Goal: Information Seeking & Learning: Learn about a topic

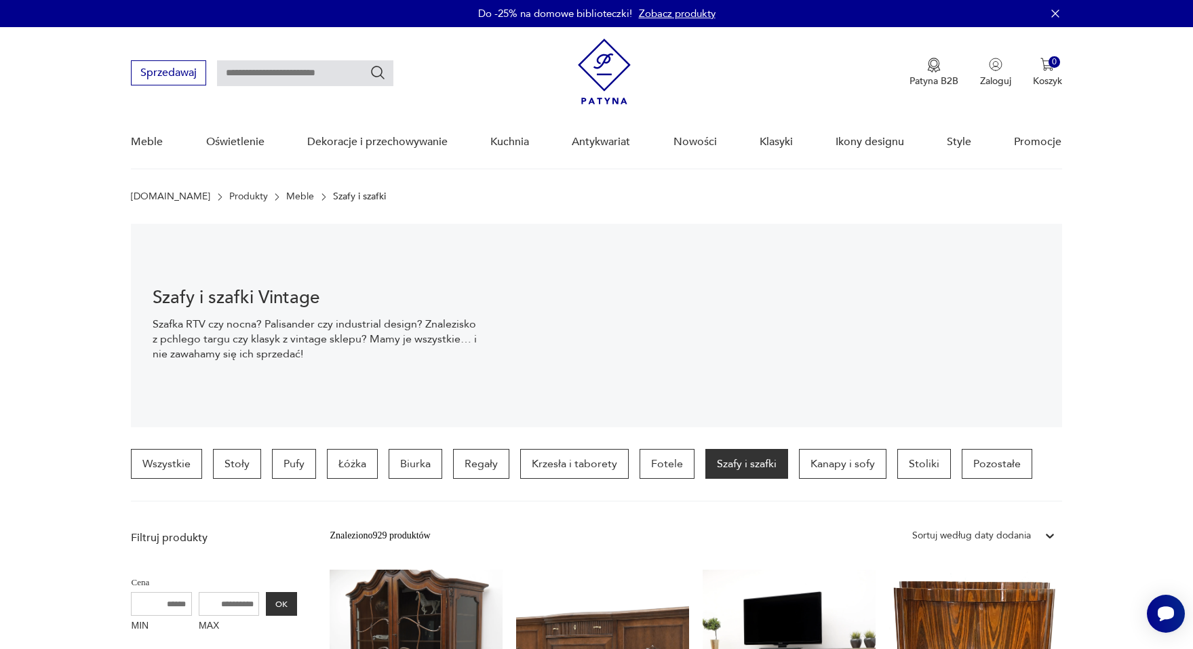
click at [361, 77] on input "text" at bounding box center [305, 73] width 176 height 26
type input "**********"
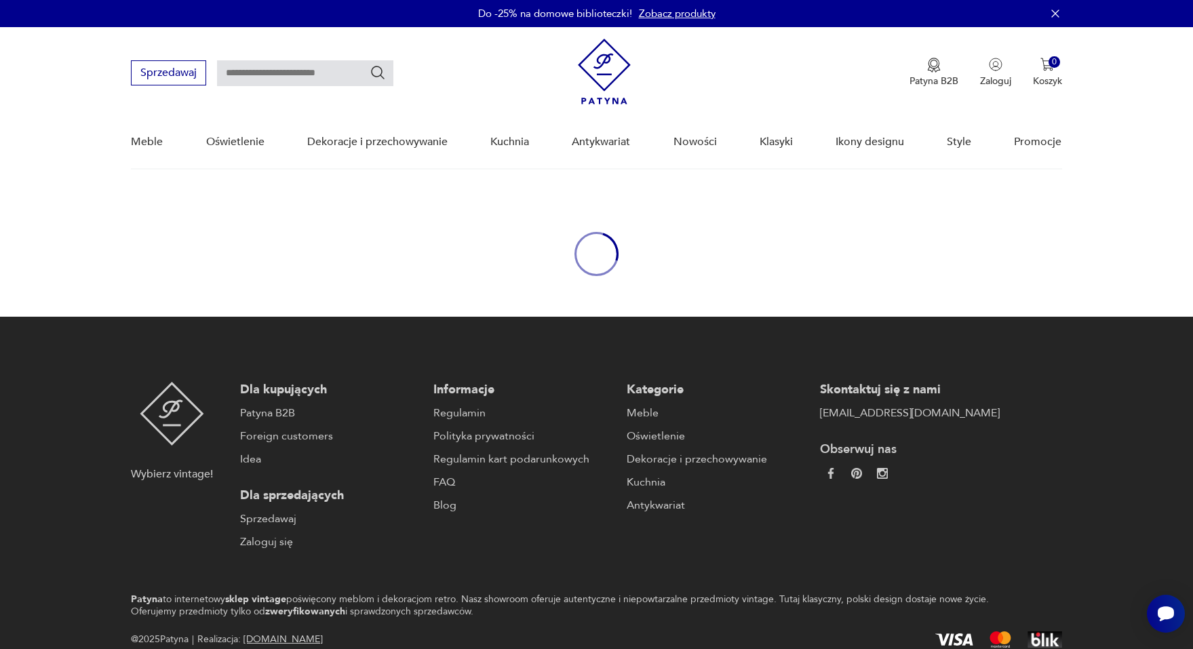
type input "**********"
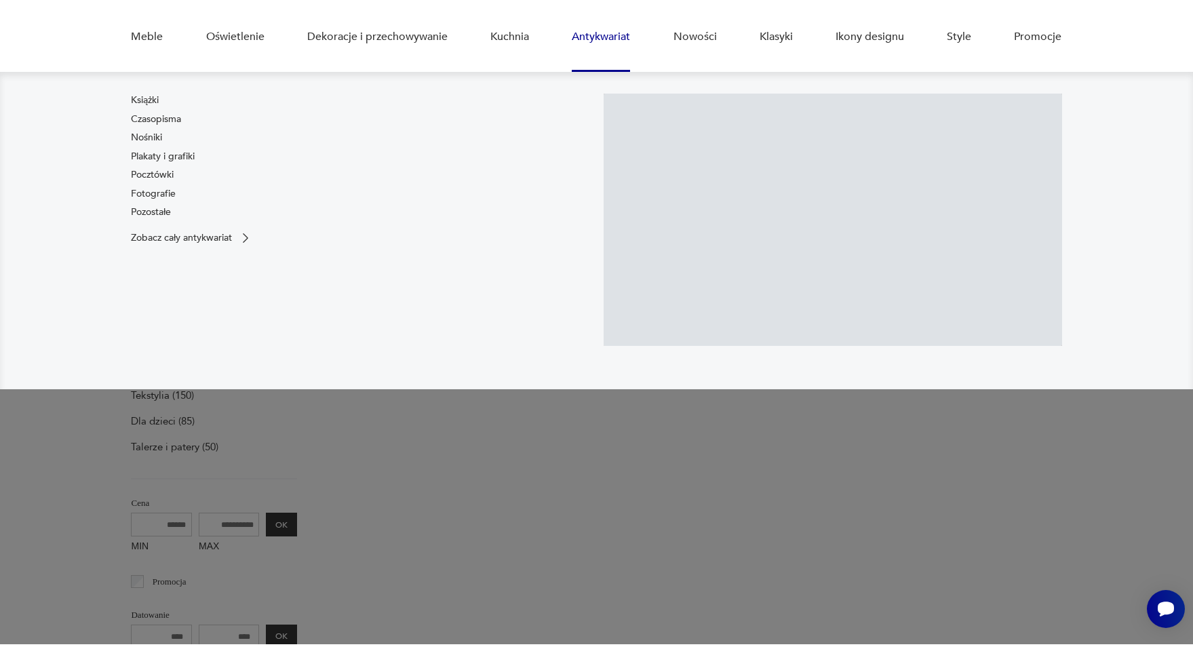
scroll to position [135, 0]
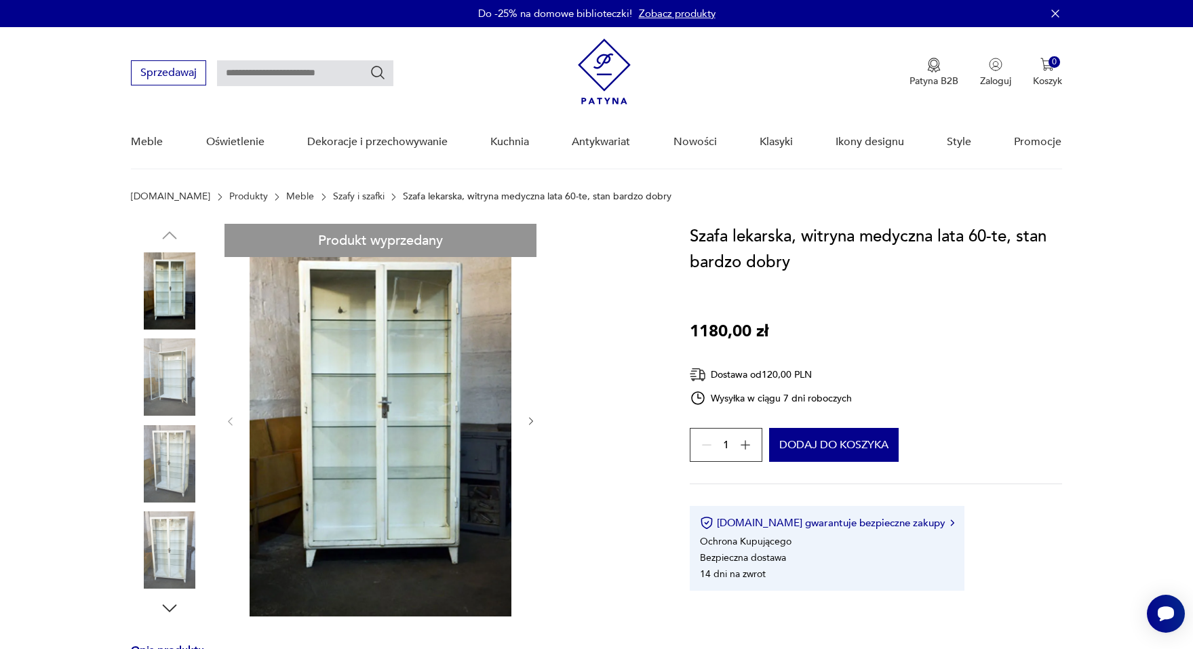
click at [377, 67] on icon "Szukaj" at bounding box center [378, 72] width 16 height 16
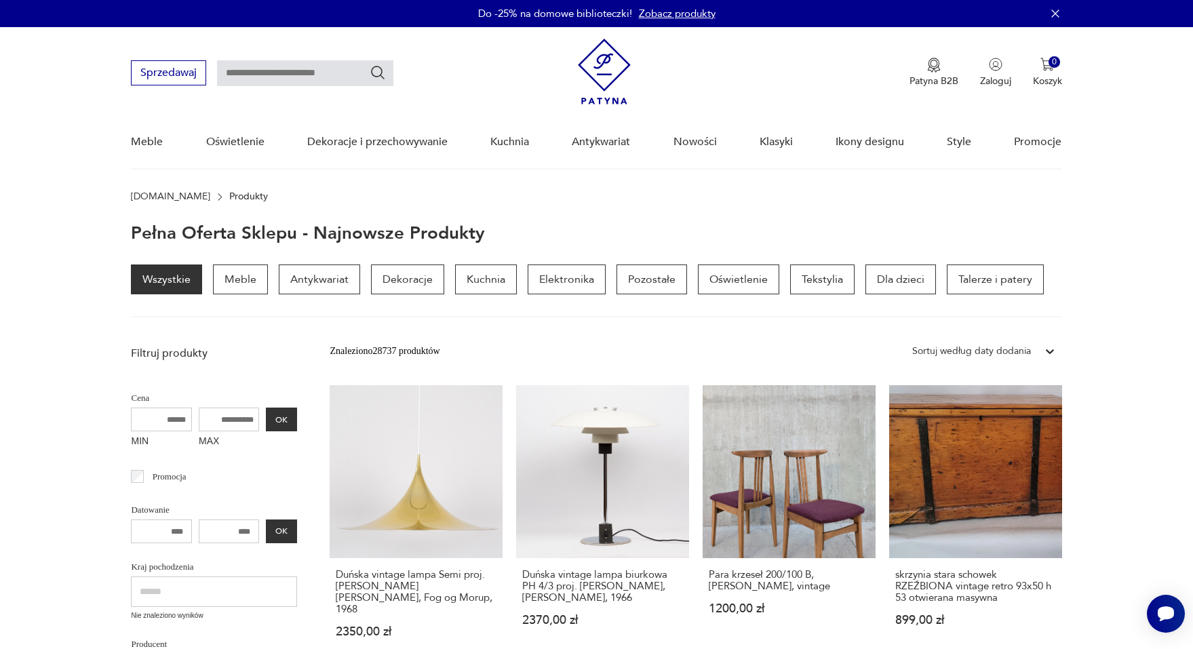
click at [302, 71] on input "text" at bounding box center [305, 73] width 176 height 26
type input "*******"
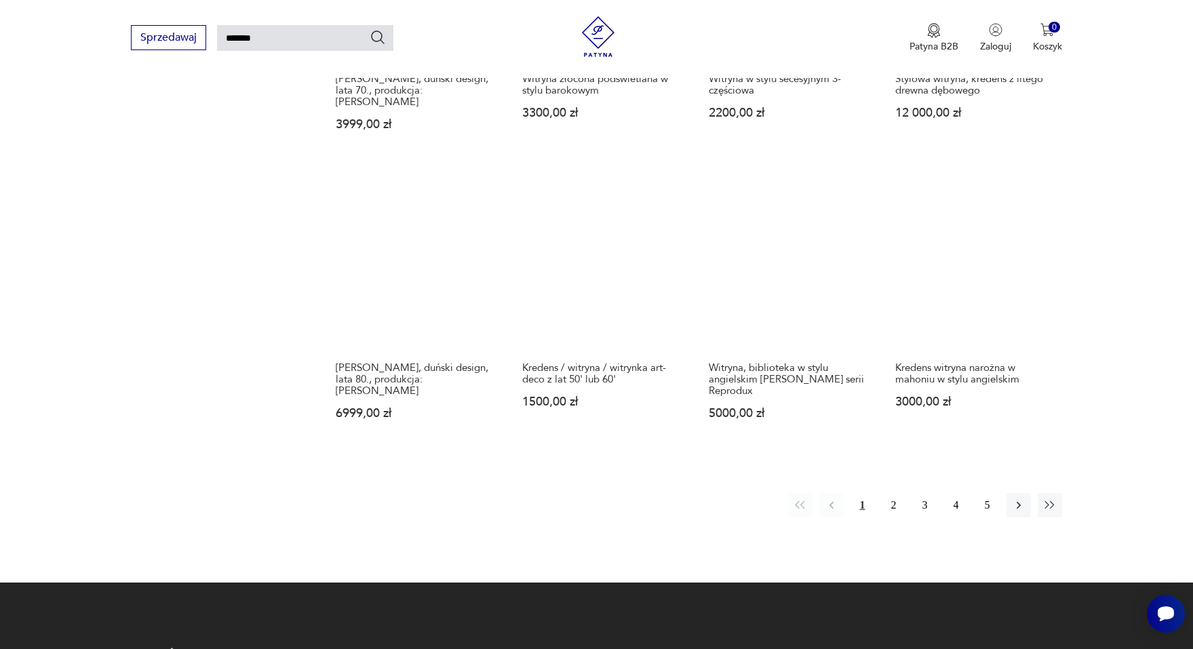
scroll to position [1292, 0]
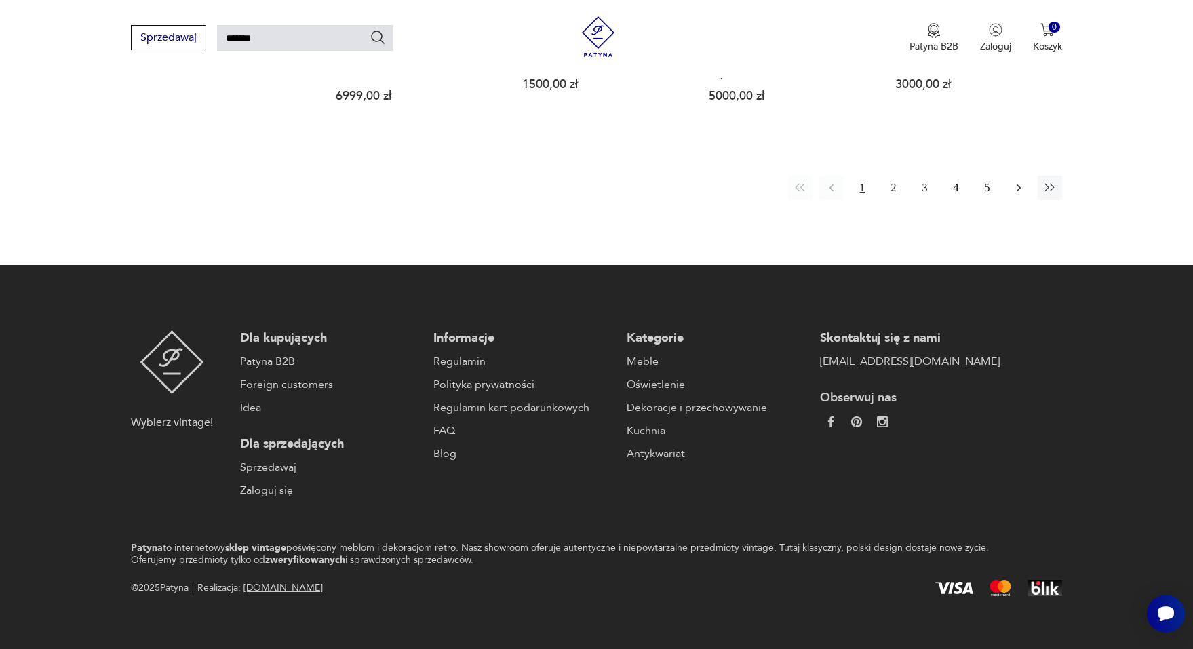
click at [1012, 181] on icon "button" at bounding box center [1019, 188] width 14 height 14
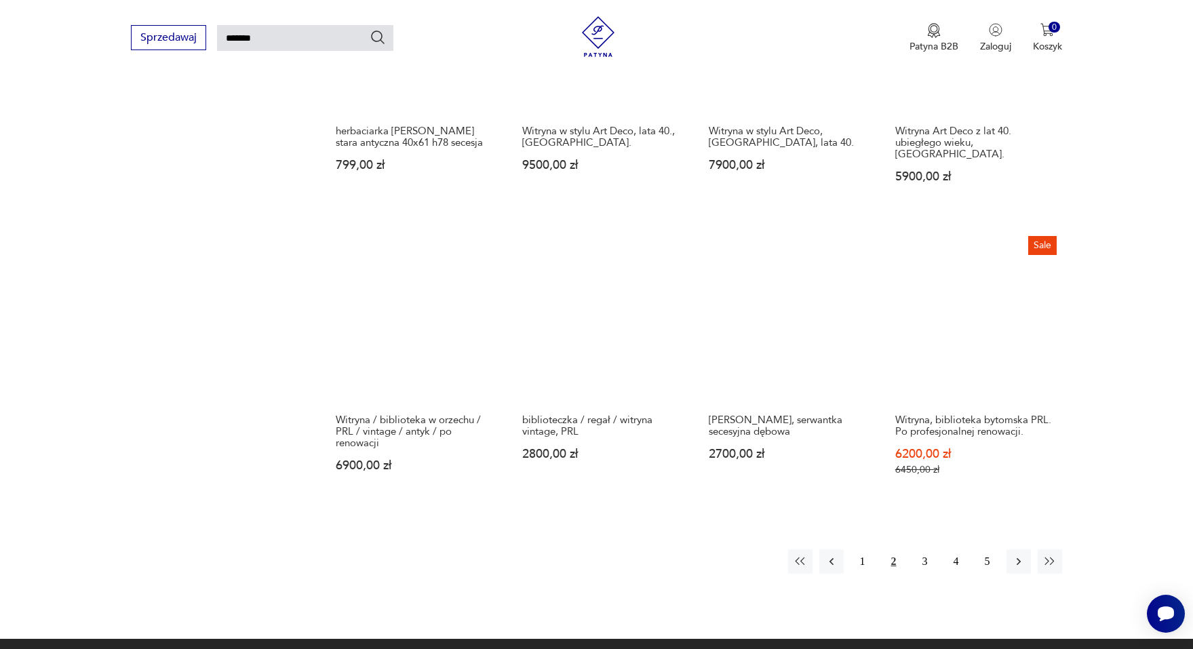
scroll to position [951, 0]
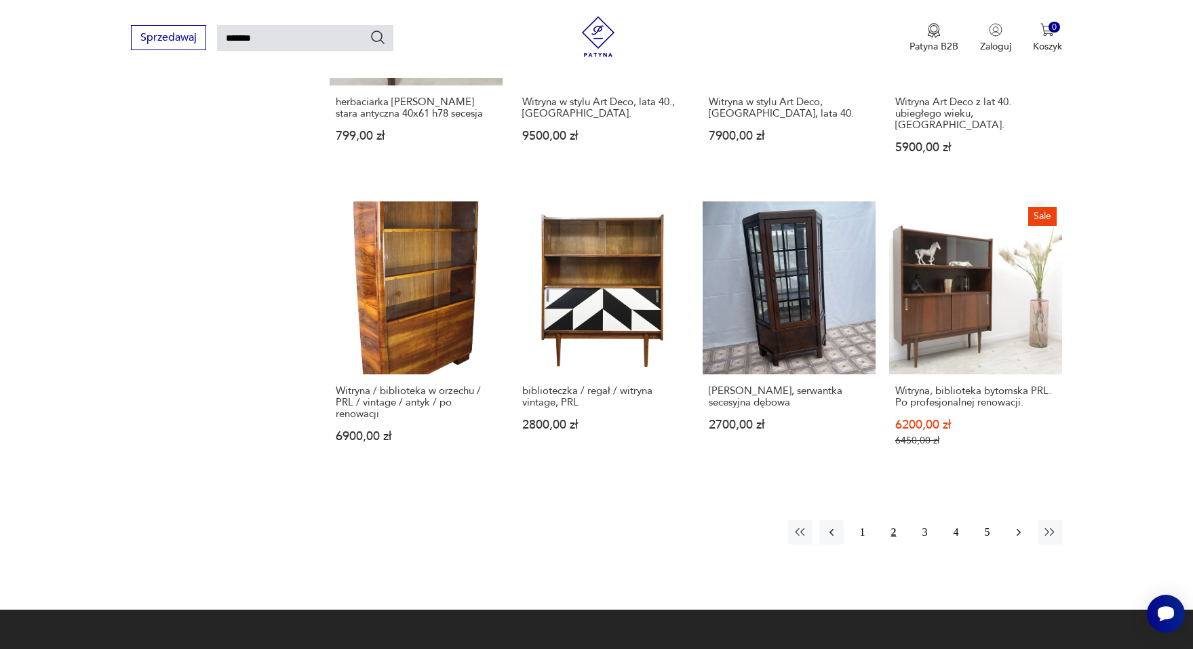
click at [1015, 525] on icon "button" at bounding box center [1019, 532] width 14 height 14
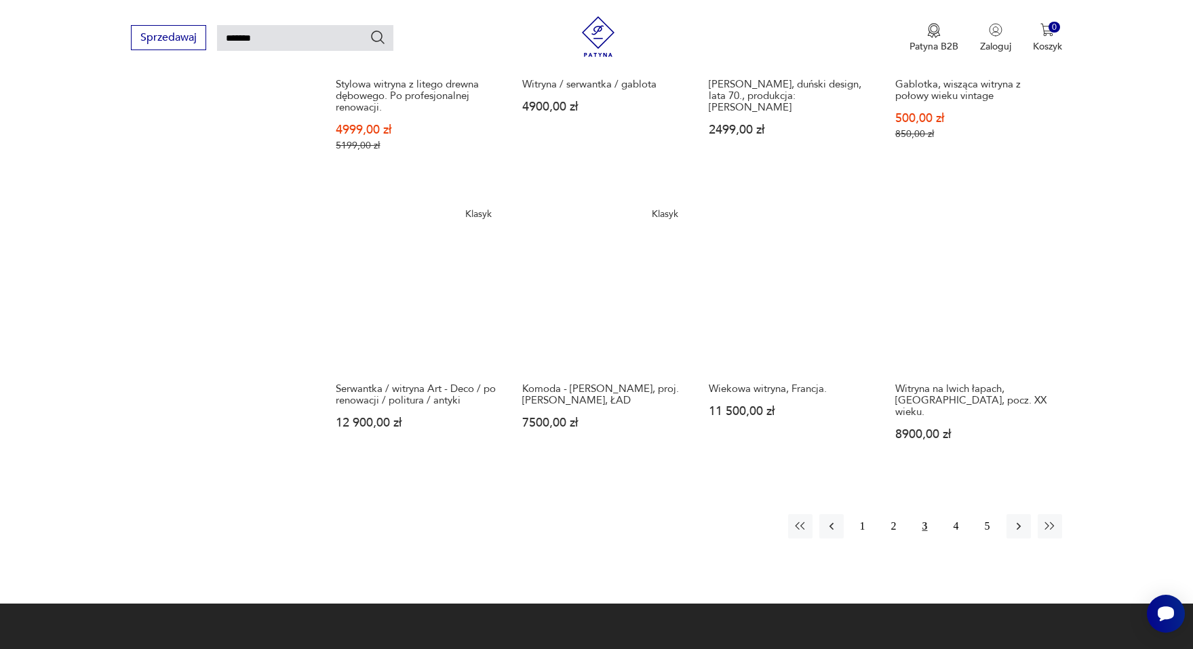
scroll to position [1240, 0]
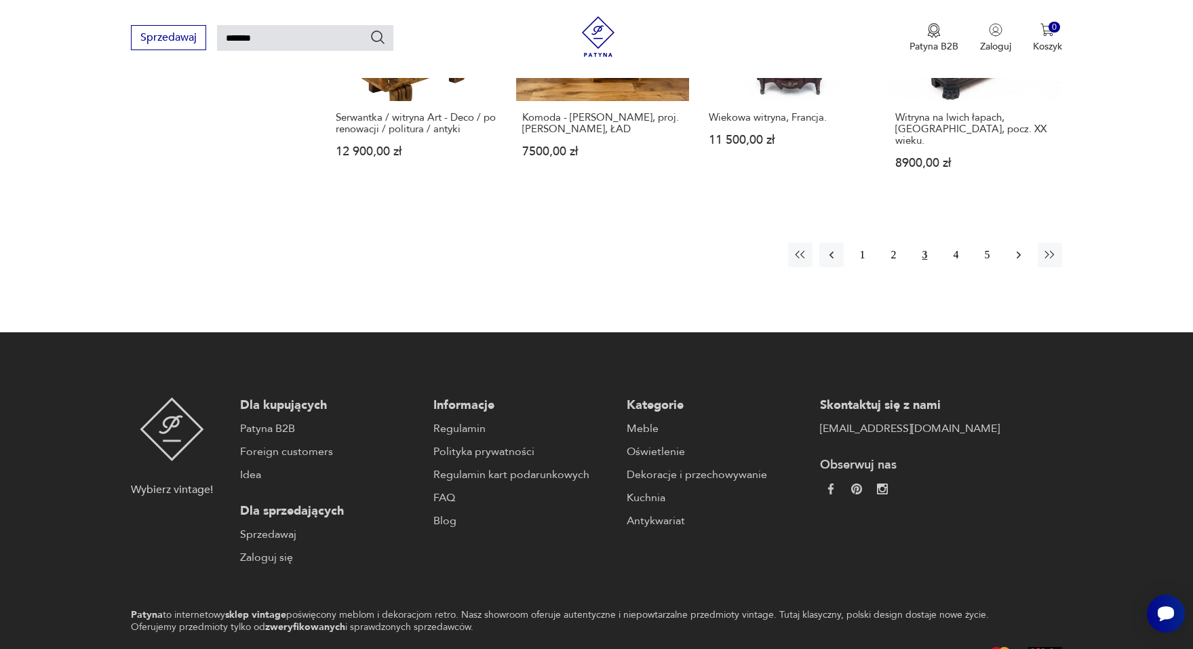
click at [1014, 248] on icon "button" at bounding box center [1019, 255] width 14 height 14
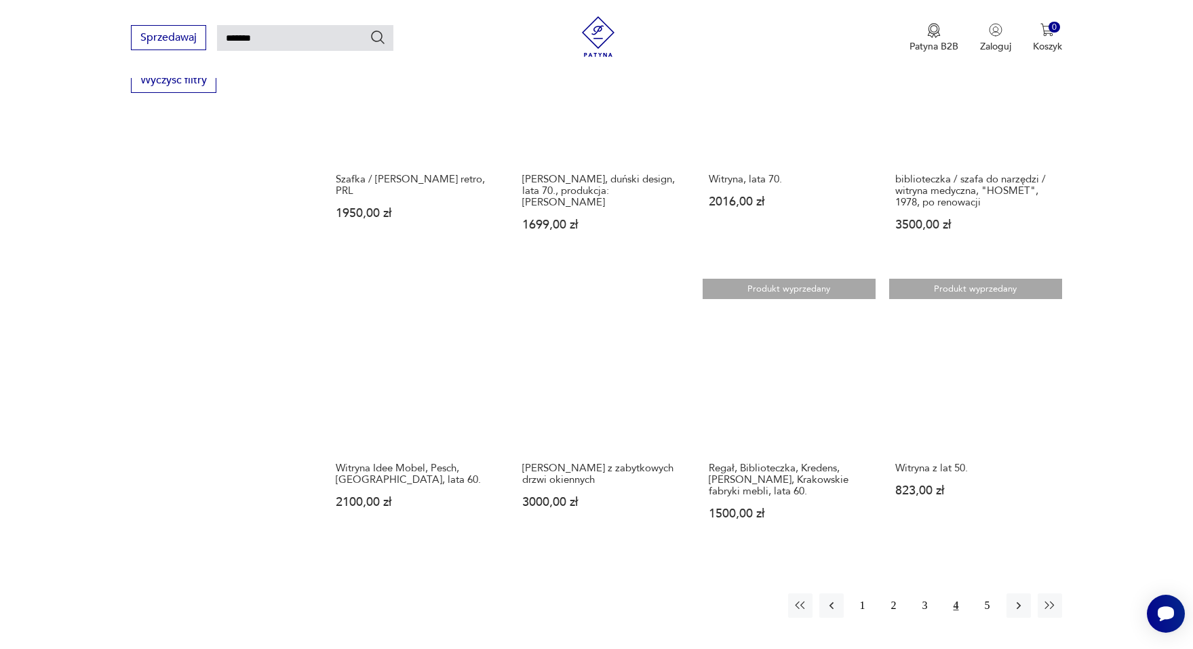
scroll to position [1041, 0]
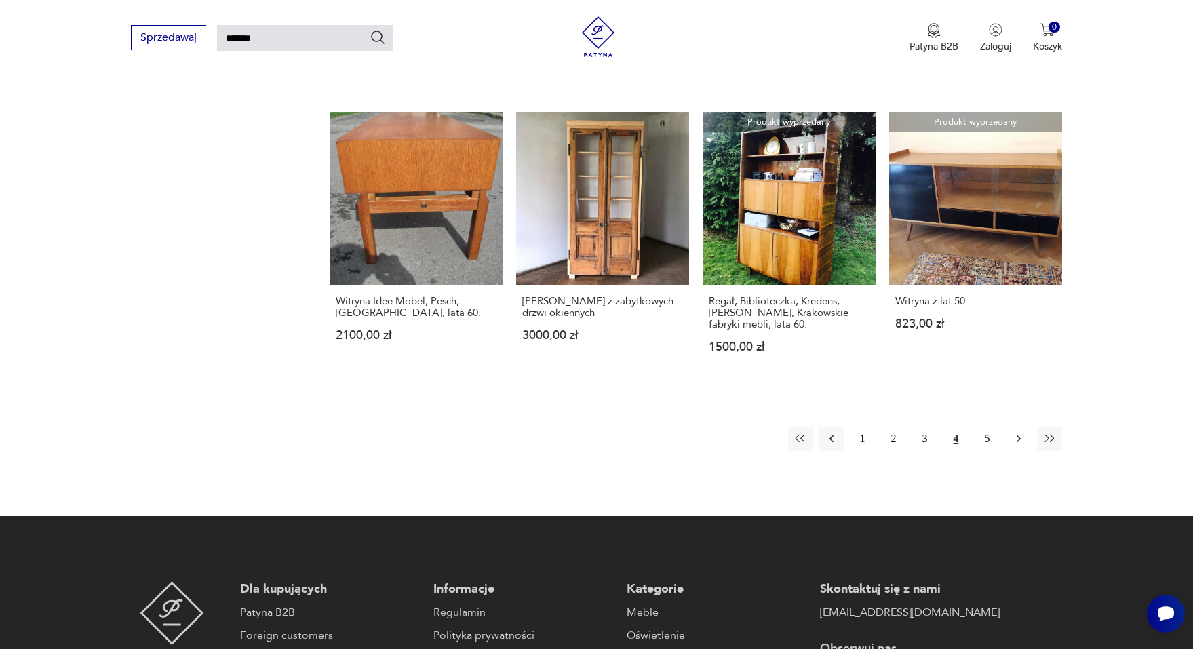
click at [1018, 432] on icon "button" at bounding box center [1019, 439] width 14 height 14
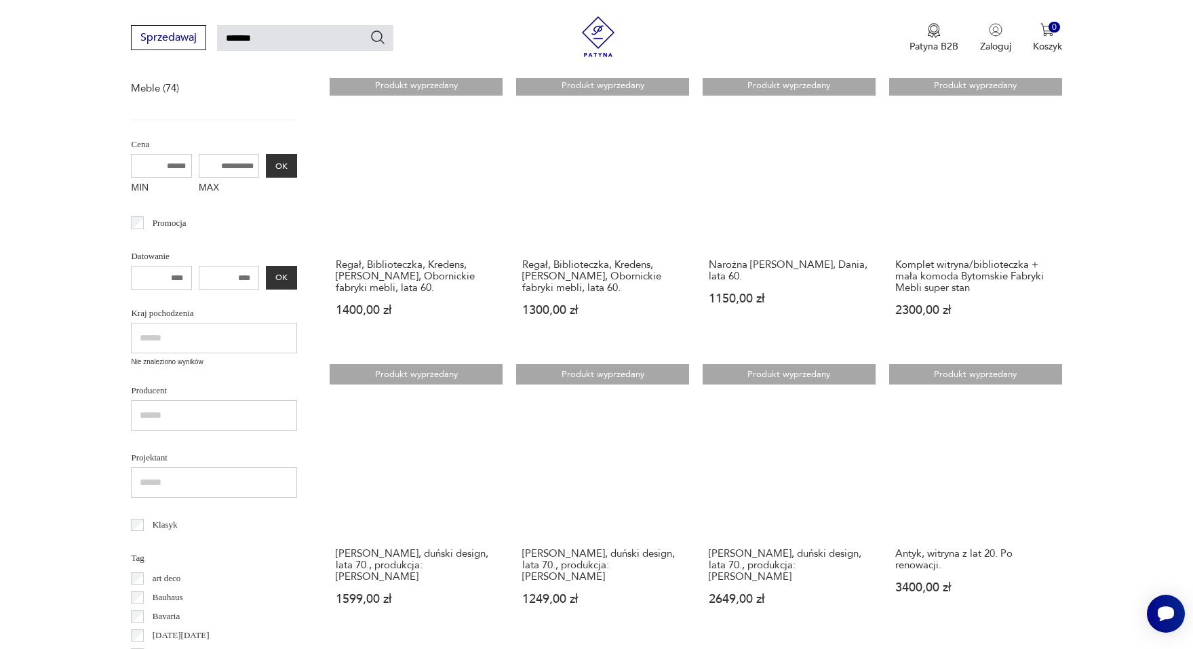
scroll to position [452, 0]
